Goal: Transaction & Acquisition: Purchase product/service

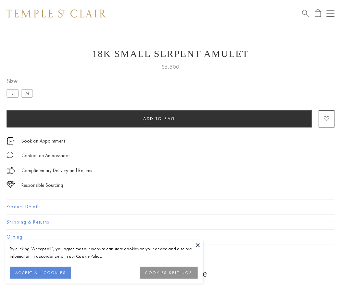
scroll to position [26, 0]
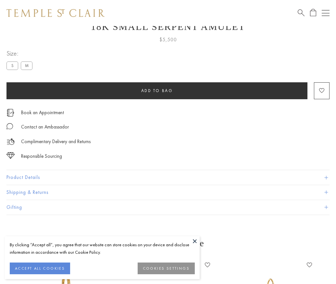
click at [157, 90] on span "Add to bag" at bounding box center [157, 91] width 32 height 6
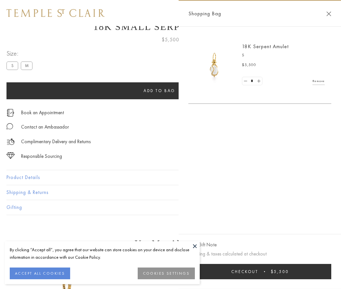
click at [260, 271] on button "Checkout $5,500" at bounding box center [259, 271] width 143 height 15
